Goal: Task Accomplishment & Management: Manage account settings

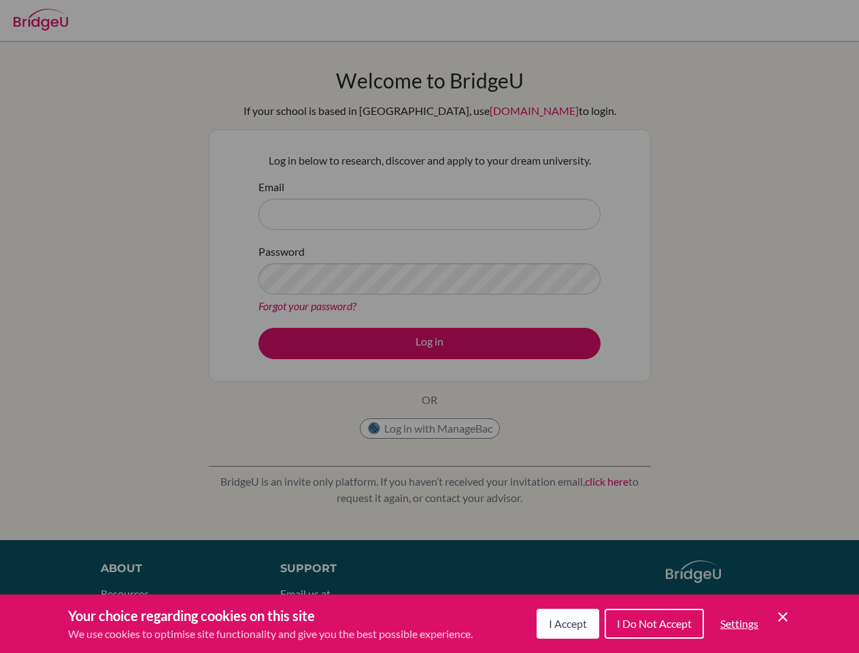
click at [566, 624] on span "I Accept" at bounding box center [568, 623] width 38 height 13
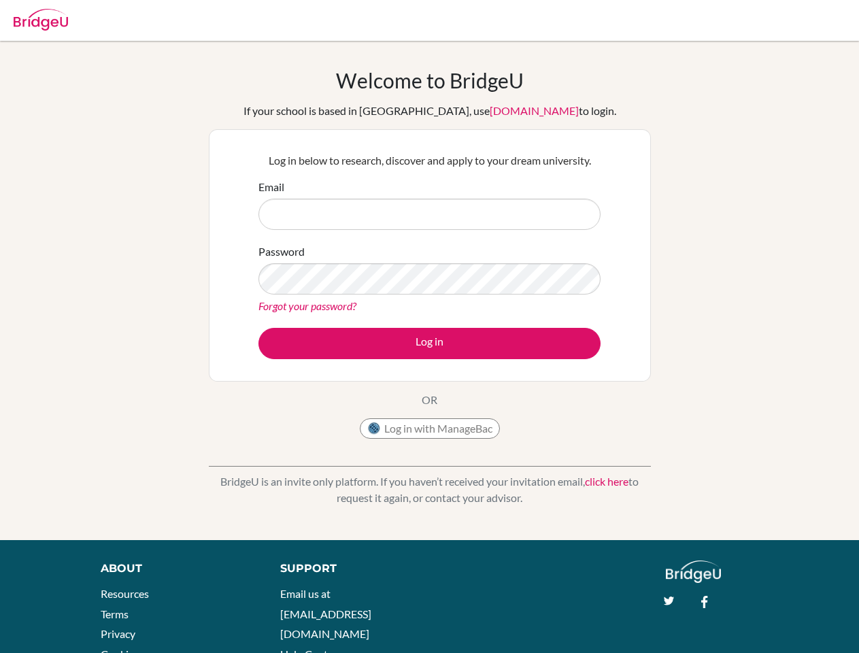
click at [653, 624] on div "Support Email us at [EMAIL_ADDRESS][DOMAIN_NAME] Help Center" at bounding box center [458, 615] width 396 height 111
click at [739, 624] on div "About Resources Terms Privacy Cookies Acknowledgements Support Email us at [EMA…" at bounding box center [429, 625] width 859 height 131
click at [783, 617] on div "About Resources Terms Privacy Cookies Acknowledgements Support Email us at [EMA…" at bounding box center [429, 625] width 859 height 131
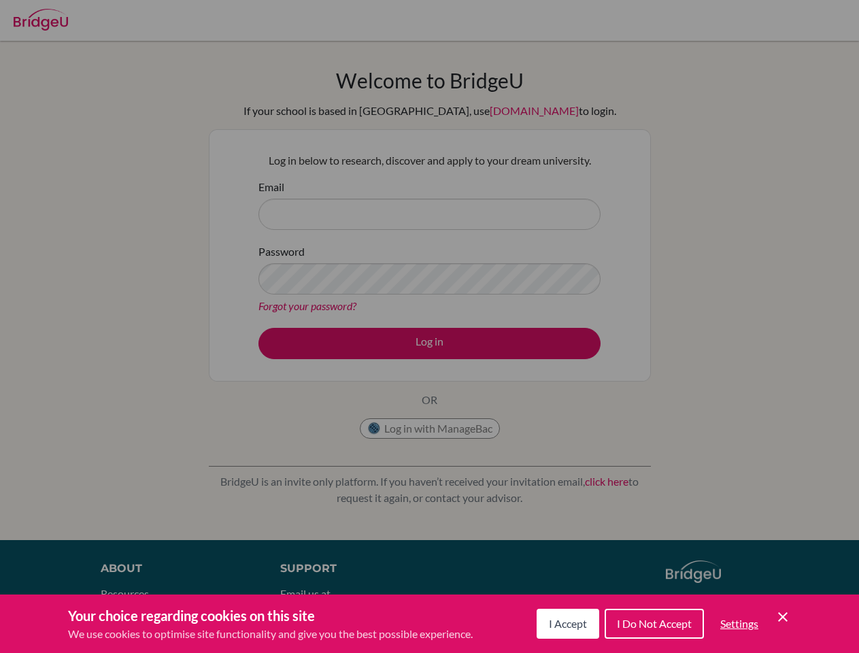
click at [566, 624] on span "I Accept" at bounding box center [568, 623] width 38 height 13
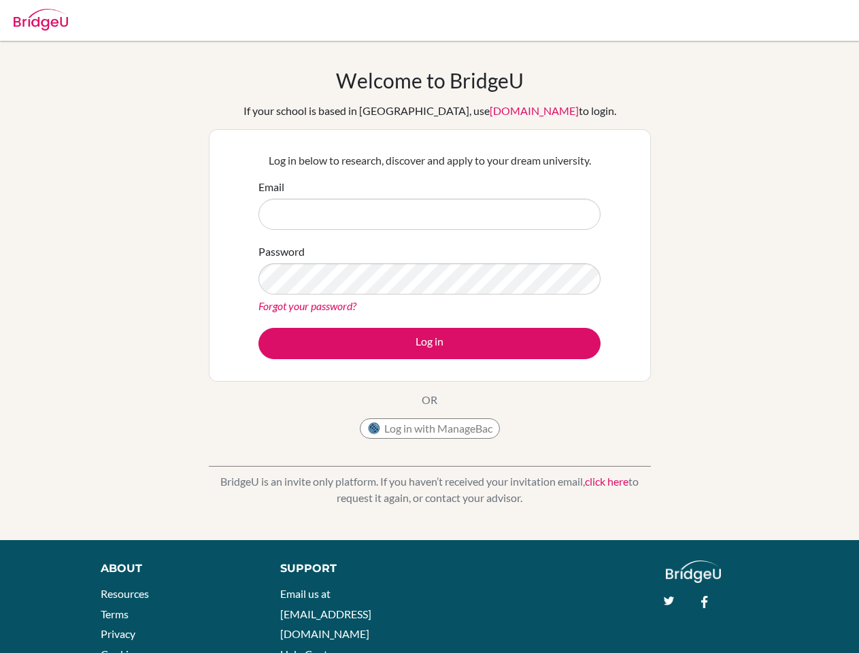
click at [653, 624] on div "Support Email us at [EMAIL_ADDRESS][DOMAIN_NAME] Help Center" at bounding box center [458, 615] width 396 height 111
click at [739, 624] on div "About Resources Terms Privacy Cookies Acknowledgements Support Email us at [EMA…" at bounding box center [429, 625] width 859 height 131
click at [783, 617] on div "About Resources Terms Privacy Cookies Acknowledgements Support Email us at [EMA…" at bounding box center [429, 625] width 859 height 131
